Goal: Find specific page/section: Find specific page/section

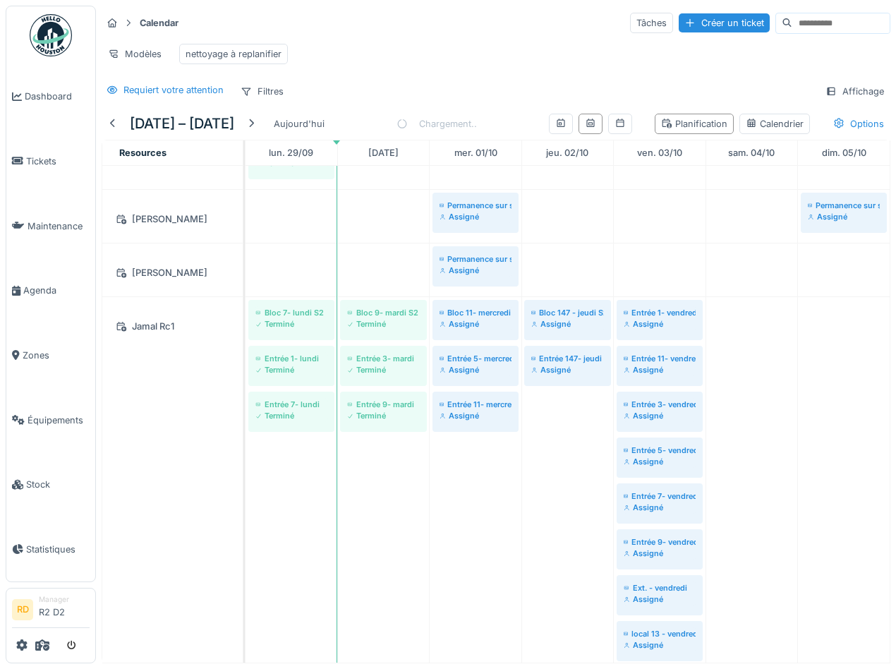
scroll to position [2617, 0]
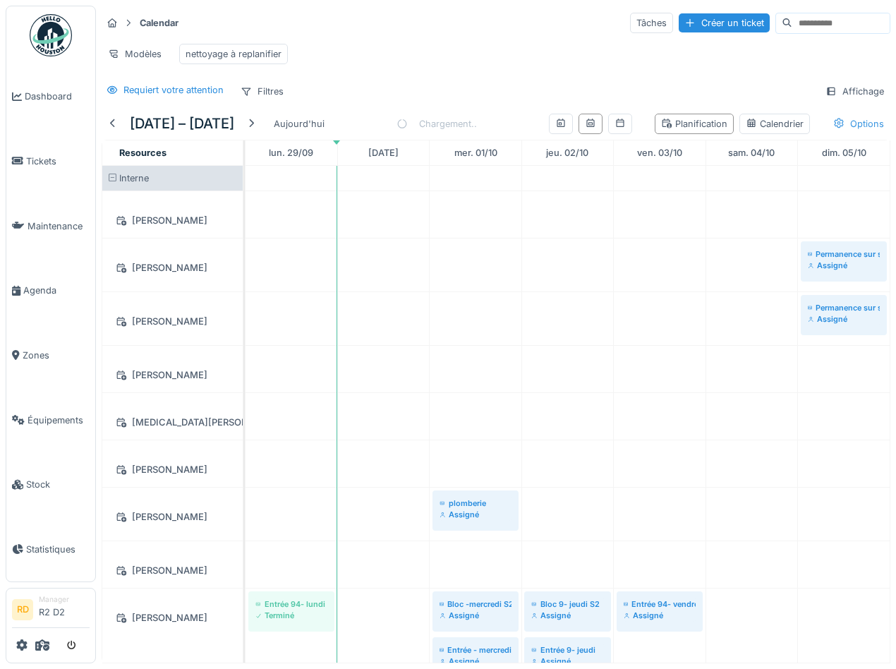
click at [841, 118] on div at bounding box center [838, 123] width 11 height 13
click at [487, 81] on div "Requiert votre attention Filtres Affichage" at bounding box center [496, 91] width 789 height 20
click at [253, 92] on div "Filtres" at bounding box center [262, 91] width 56 height 20
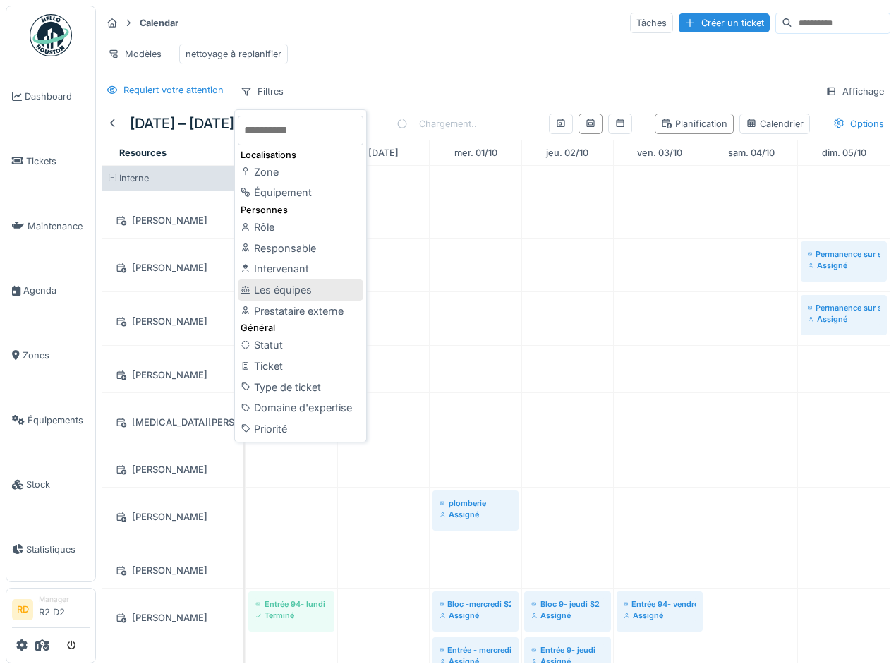
click at [291, 294] on div "Les équipes" at bounding box center [301, 289] width 126 height 21
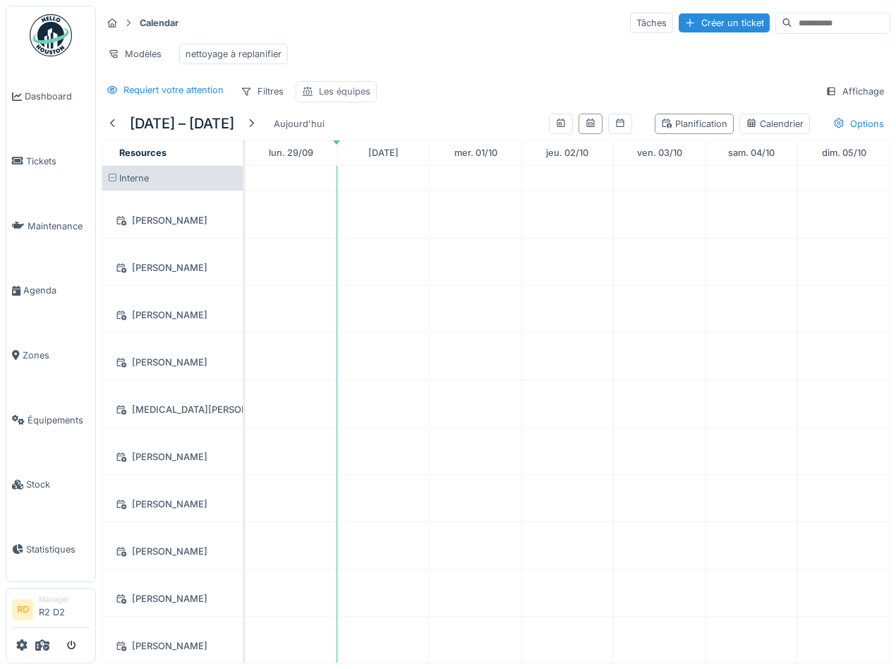
click at [331, 88] on div "Les équipes" at bounding box center [344, 91] width 51 height 13
click at [348, 157] on div "Les équipes" at bounding box center [347, 159] width 78 height 16
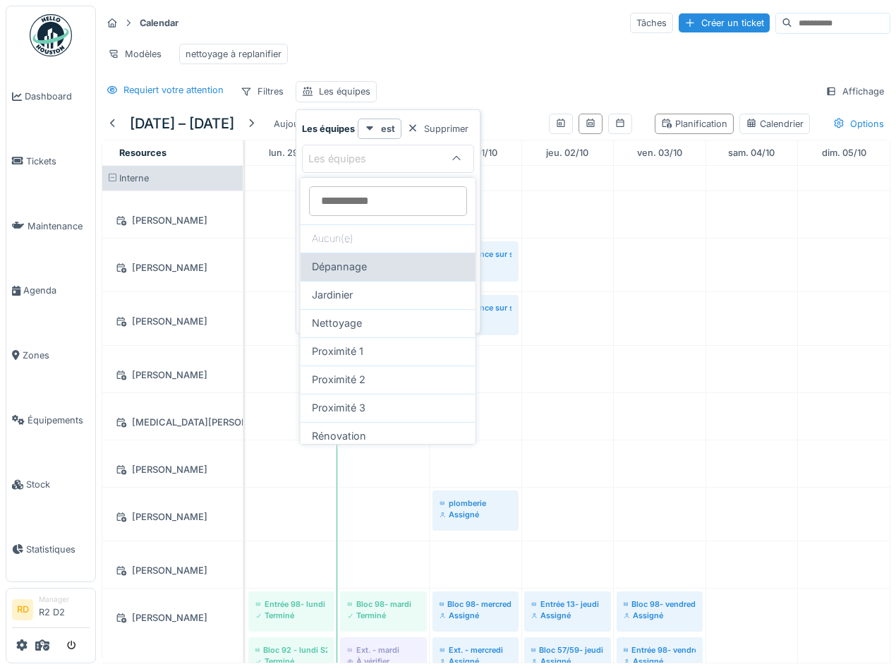
click at [354, 268] on span "Dépannage" at bounding box center [339, 267] width 55 height 16
type input "***"
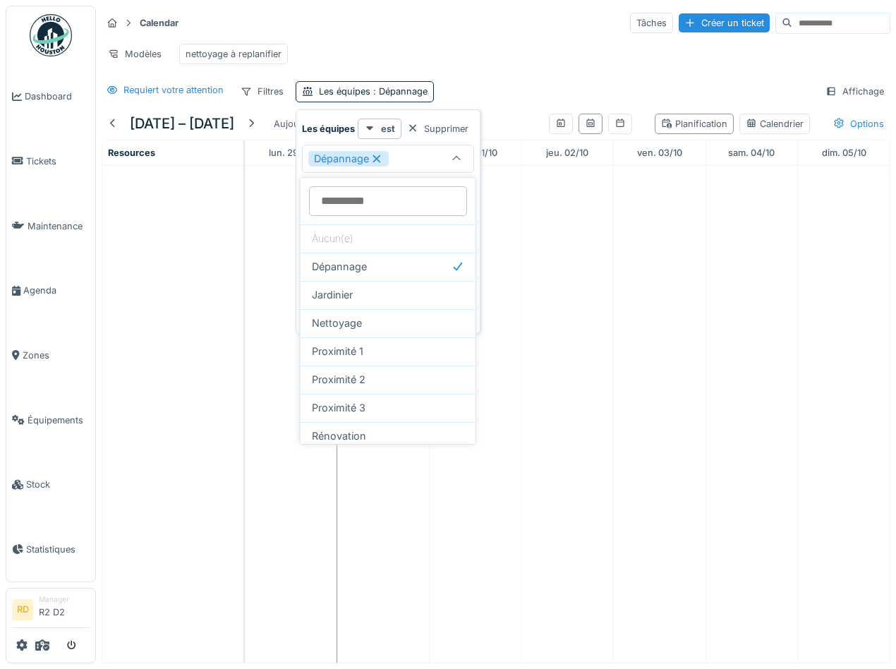
click at [473, 74] on div "Calendar Tâches Créer un ticket Modèles nettoyage à replanifier Requiert votre …" at bounding box center [496, 57] width 800 height 102
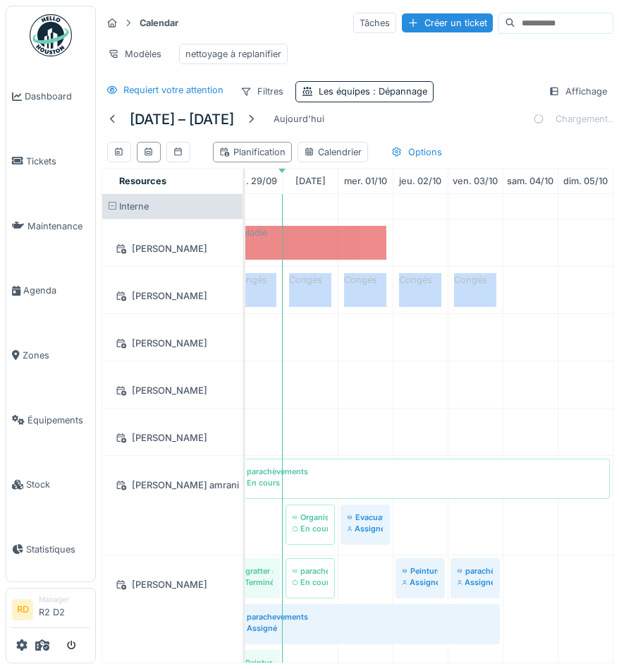
scroll to position [0, 0]
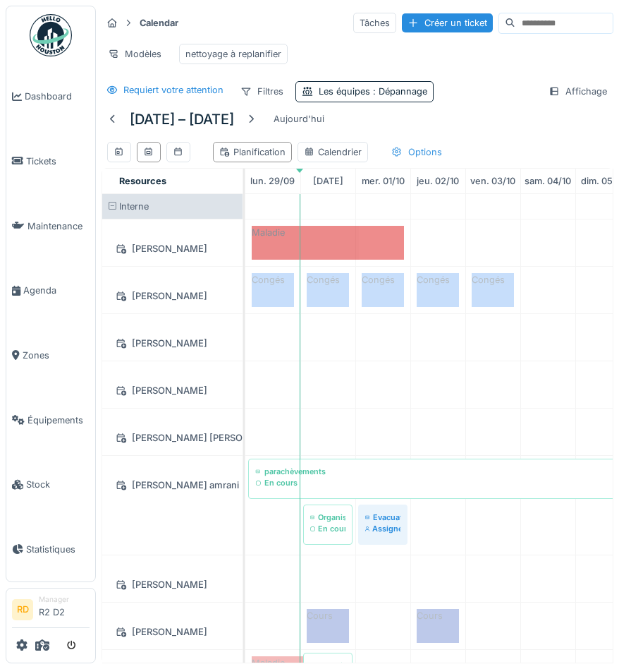
click at [416, 150] on div "Options" at bounding box center [416, 152] width 63 height 20
click at [254, 92] on div "Filtres" at bounding box center [262, 91] width 56 height 20
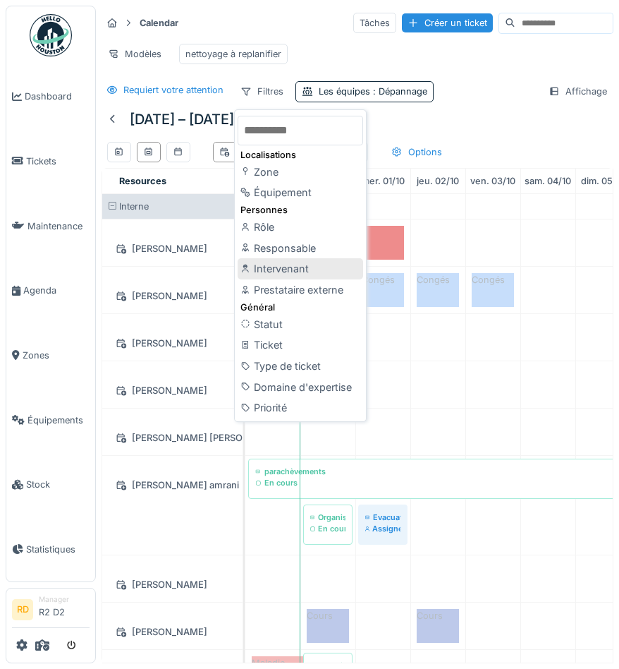
click at [309, 271] on div "Intervenant" at bounding box center [301, 268] width 126 height 21
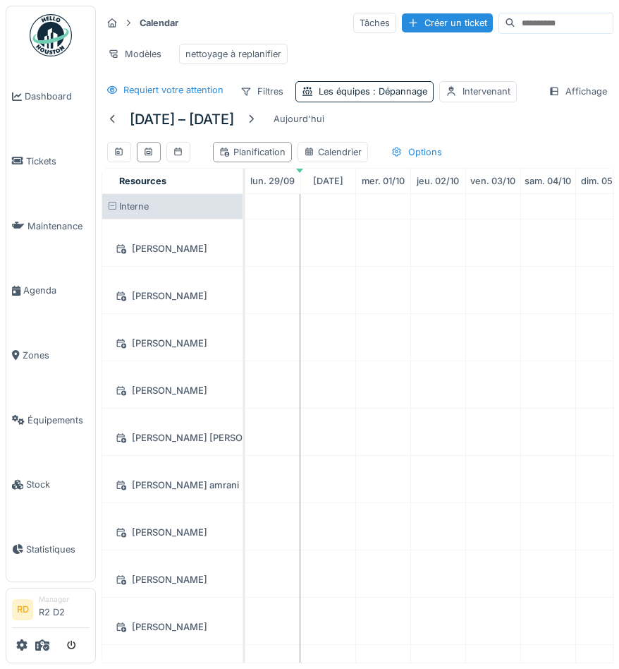
click at [459, 102] on div "Calendar Tâches Créer un ticket Modèles nettoyage à replanifier Requiert votre …" at bounding box center [357, 57] width 523 height 102
click at [460, 92] on div "Intervenant" at bounding box center [478, 91] width 78 height 20
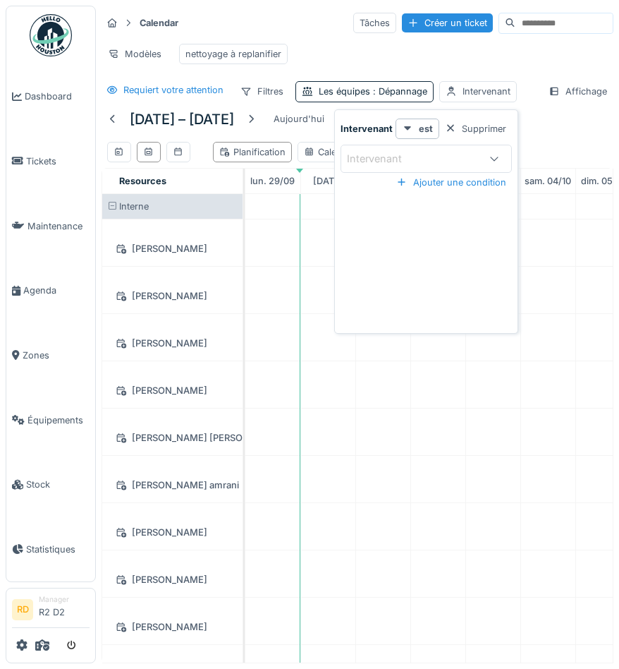
click at [394, 162] on div "Intervenant" at bounding box center [384, 159] width 75 height 16
click at [411, 227] on div "Techniciens" at bounding box center [420, 237] width 63 height 26
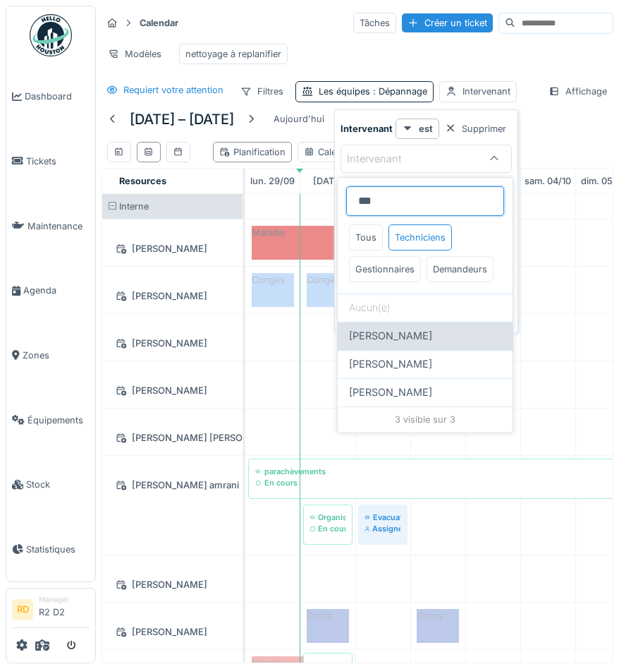
type input "***"
click at [432, 336] on span "[PERSON_NAME]" at bounding box center [390, 336] width 83 height 16
type input "****"
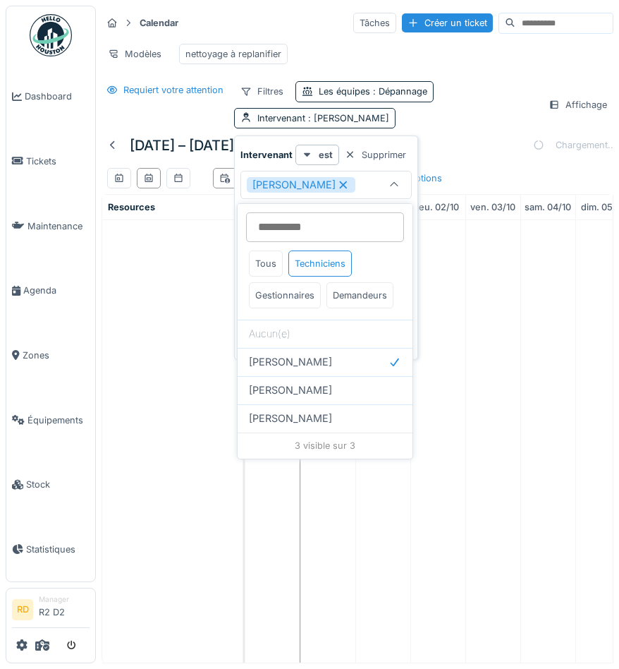
click at [480, 132] on div "Calendar Tâches Créer un ticket Modèles nettoyage à replanifier Requiert votre …" at bounding box center [357, 70] width 523 height 128
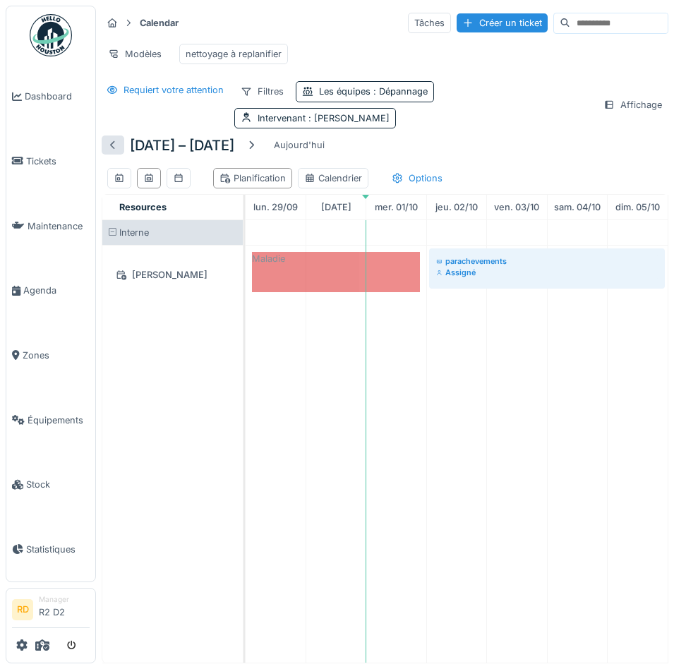
click at [113, 139] on div at bounding box center [112, 144] width 11 height 13
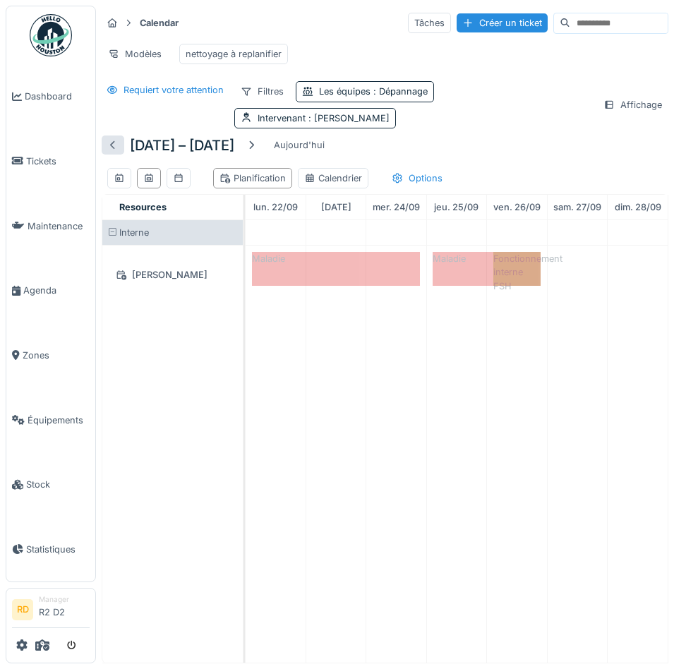
click at [113, 139] on div at bounding box center [112, 144] width 11 height 13
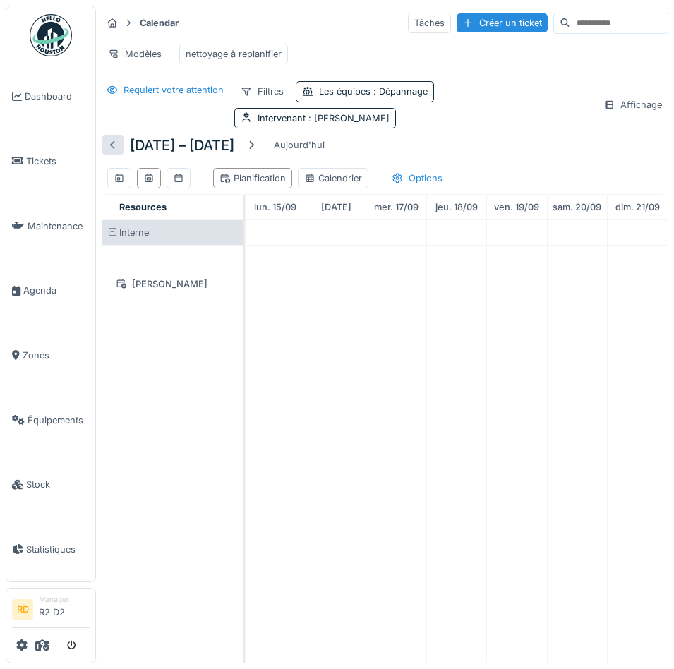
click at [113, 139] on div at bounding box center [112, 144] width 11 height 13
